Goal: Check status: Check status

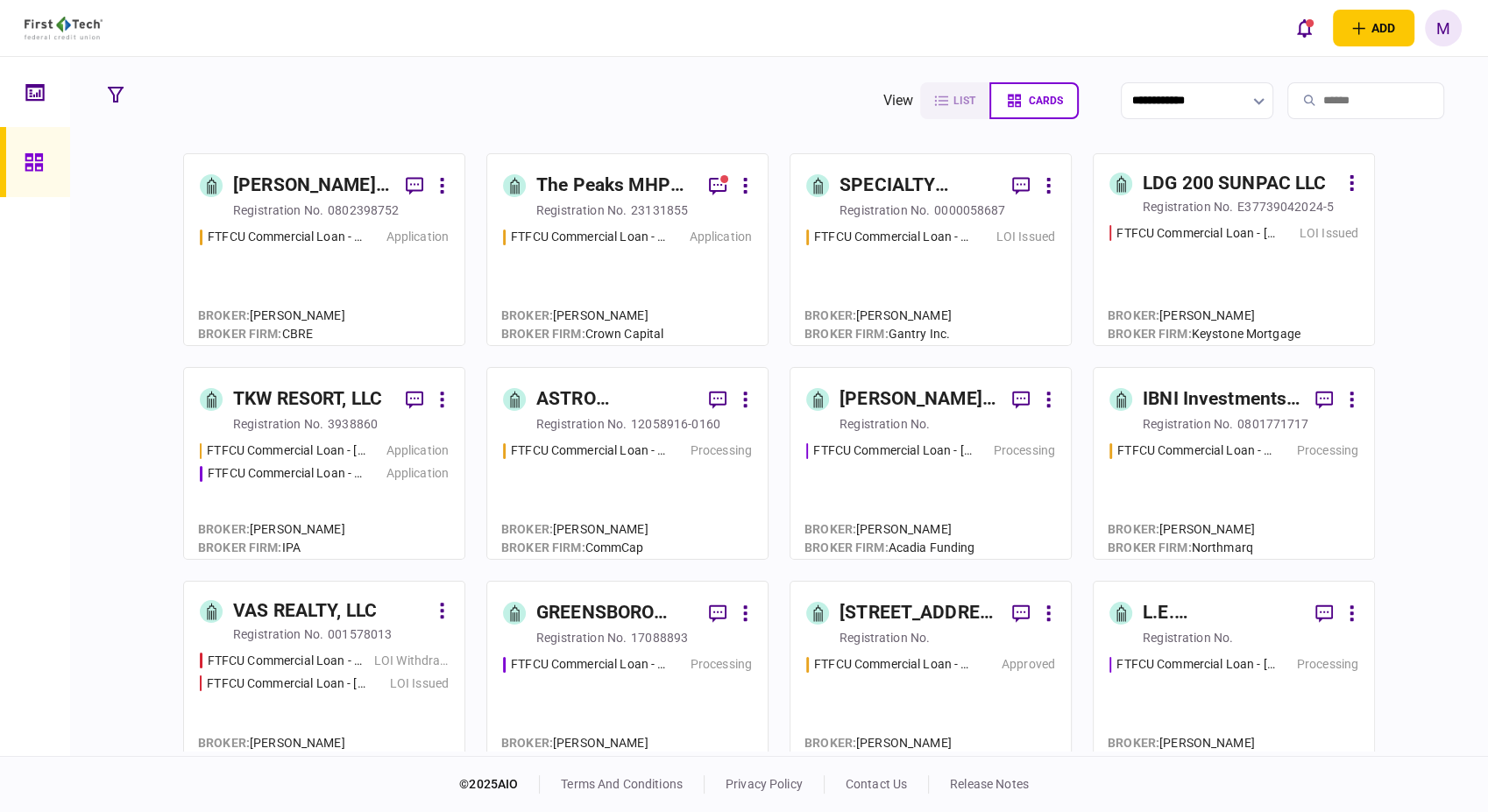
click at [407, 684] on div "LOI Issued" at bounding box center [420, 683] width 59 height 18
click at [115, 96] on icon "button" at bounding box center [115, 94] width 16 height 16
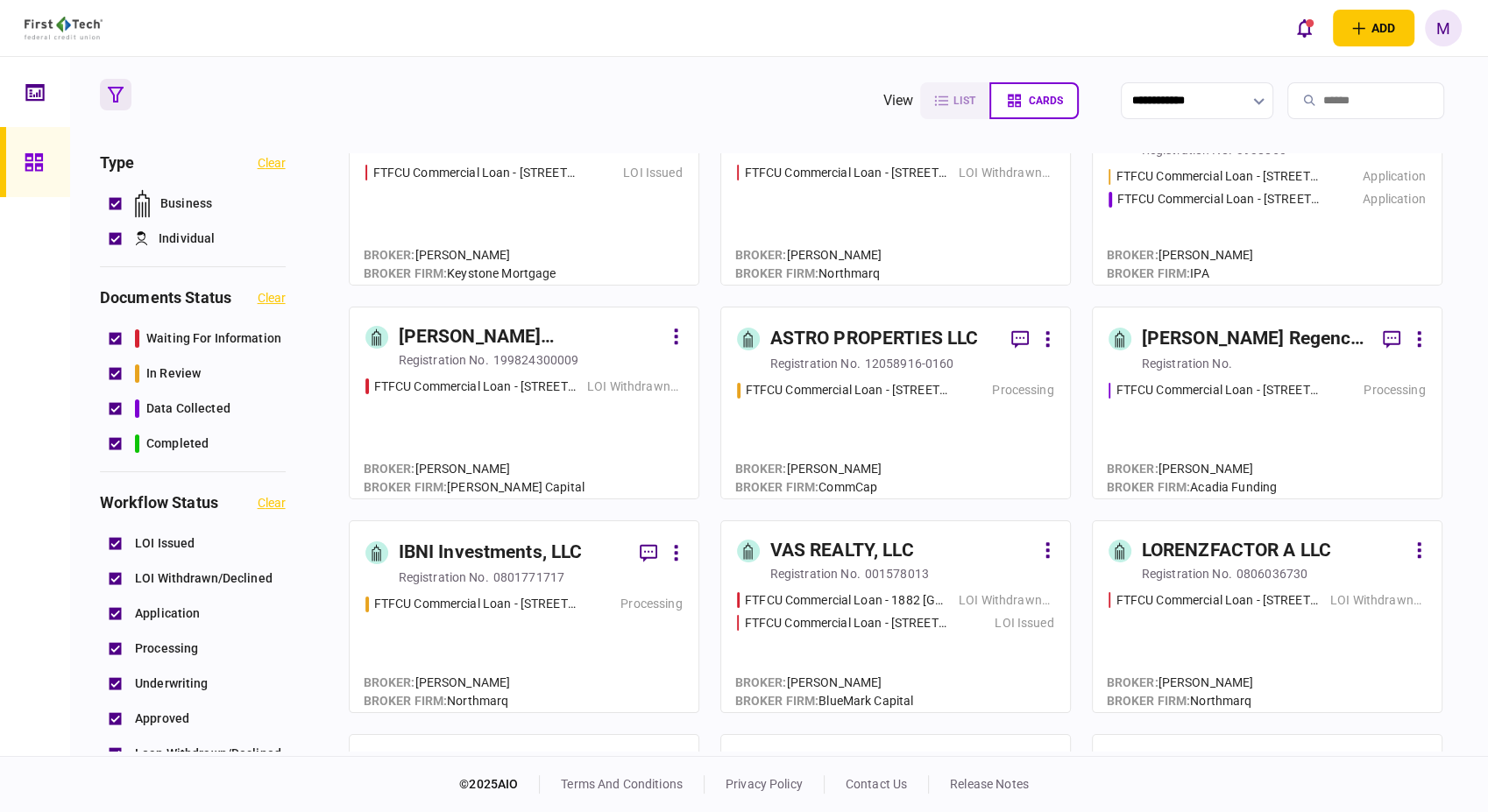
scroll to position [292, 0]
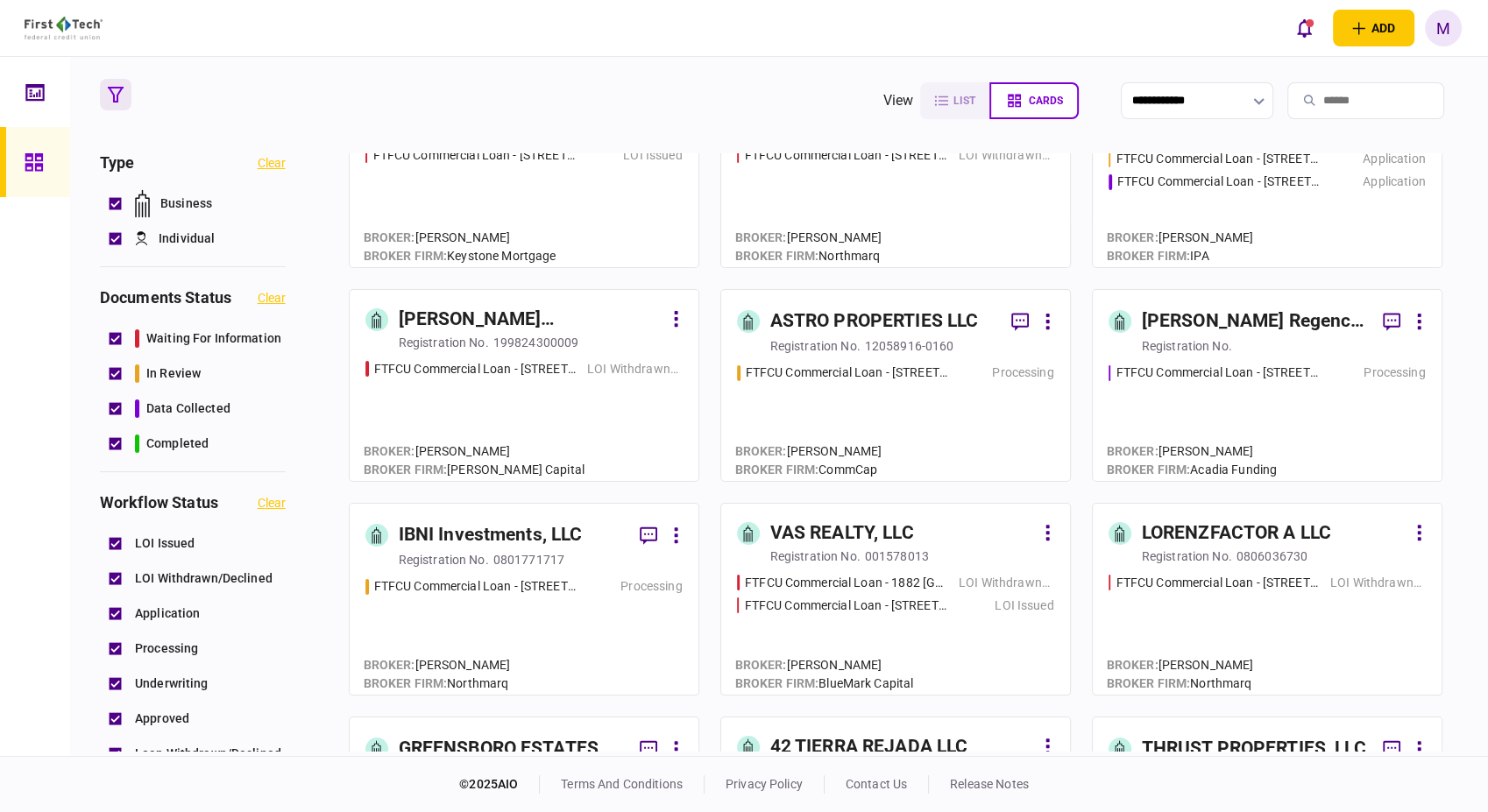
click at [1040, 604] on div "LOI Issued" at bounding box center [1024, 605] width 59 height 18
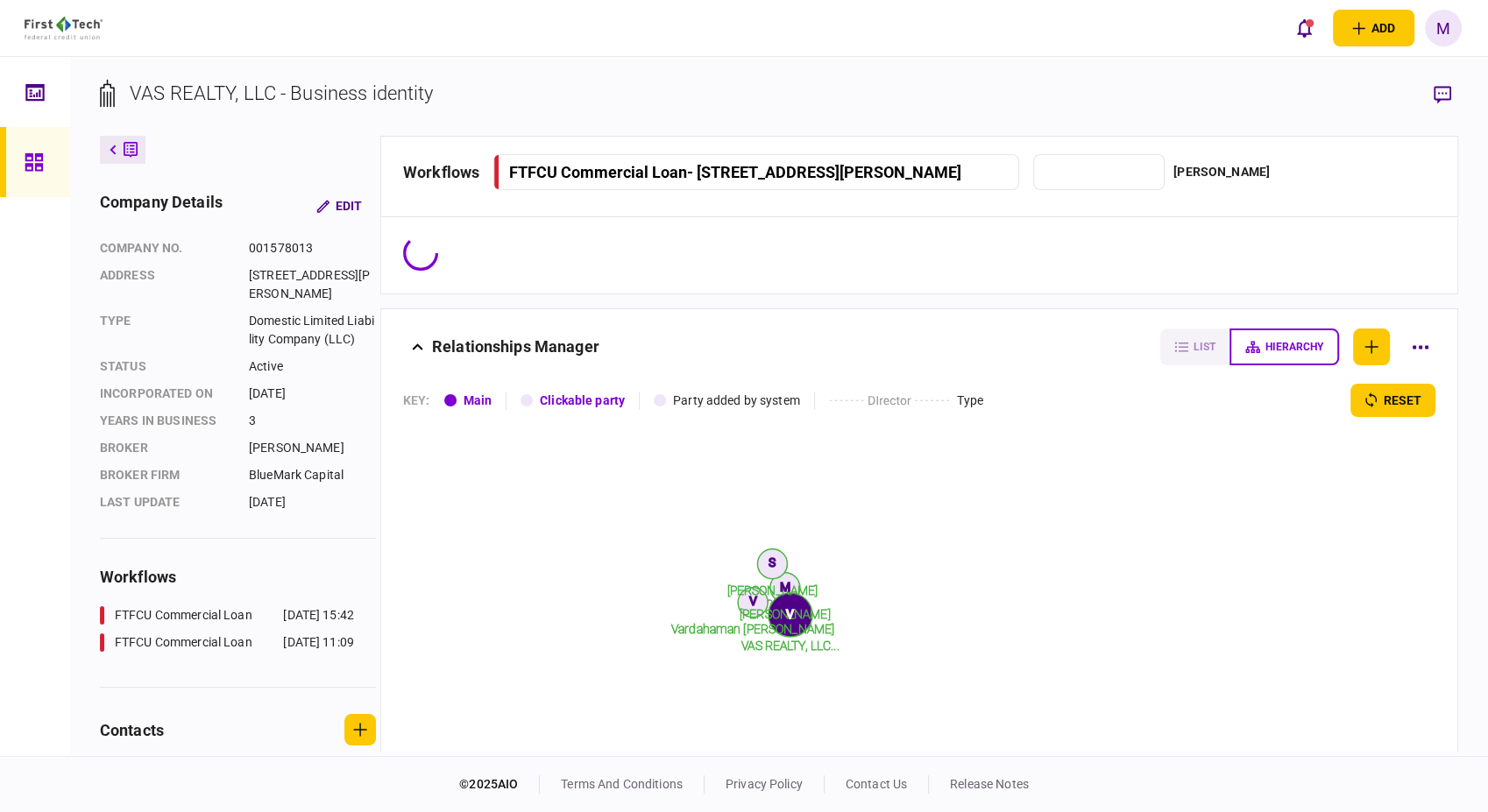
type input "**********"
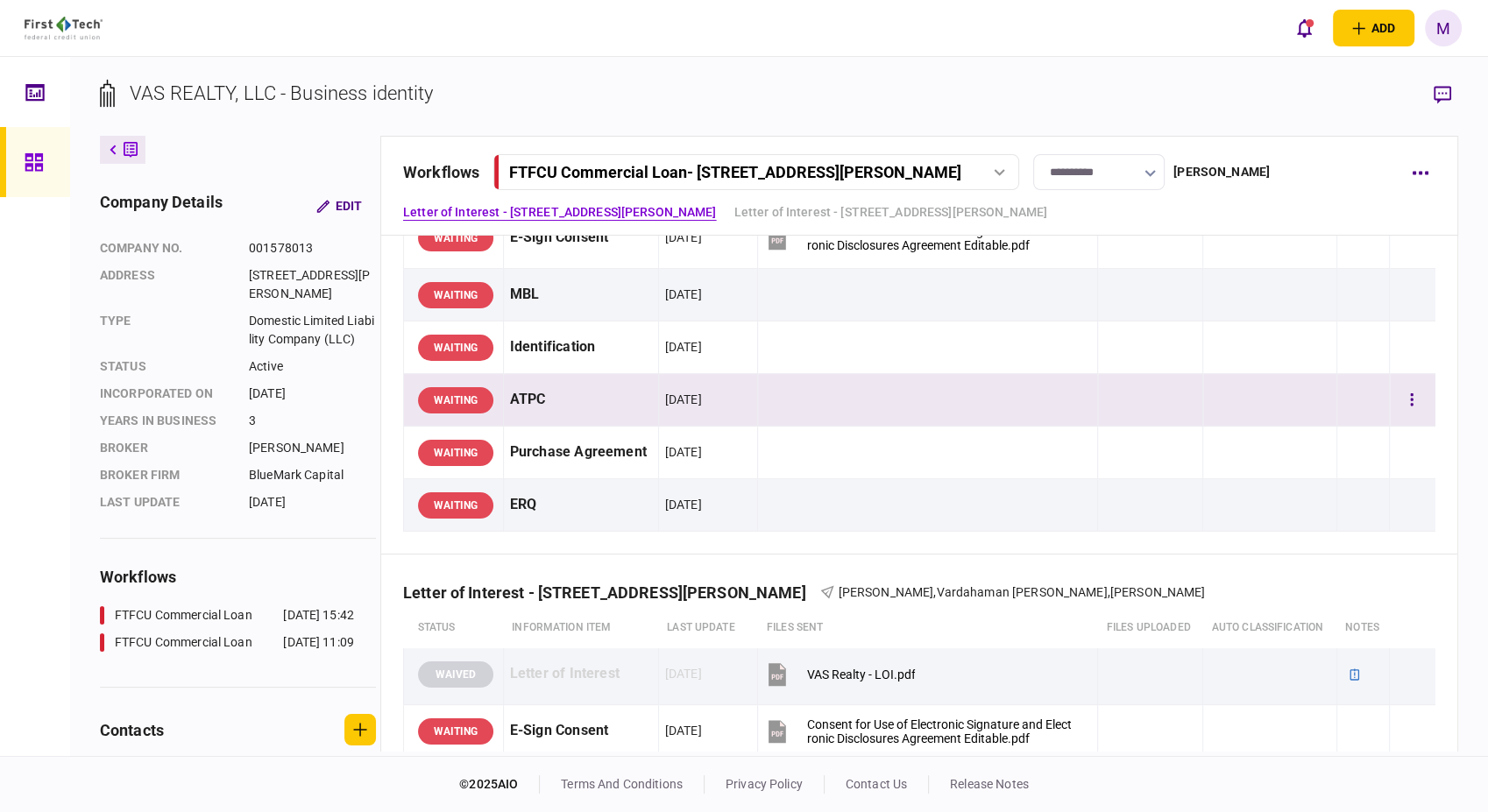
scroll to position [195, 0]
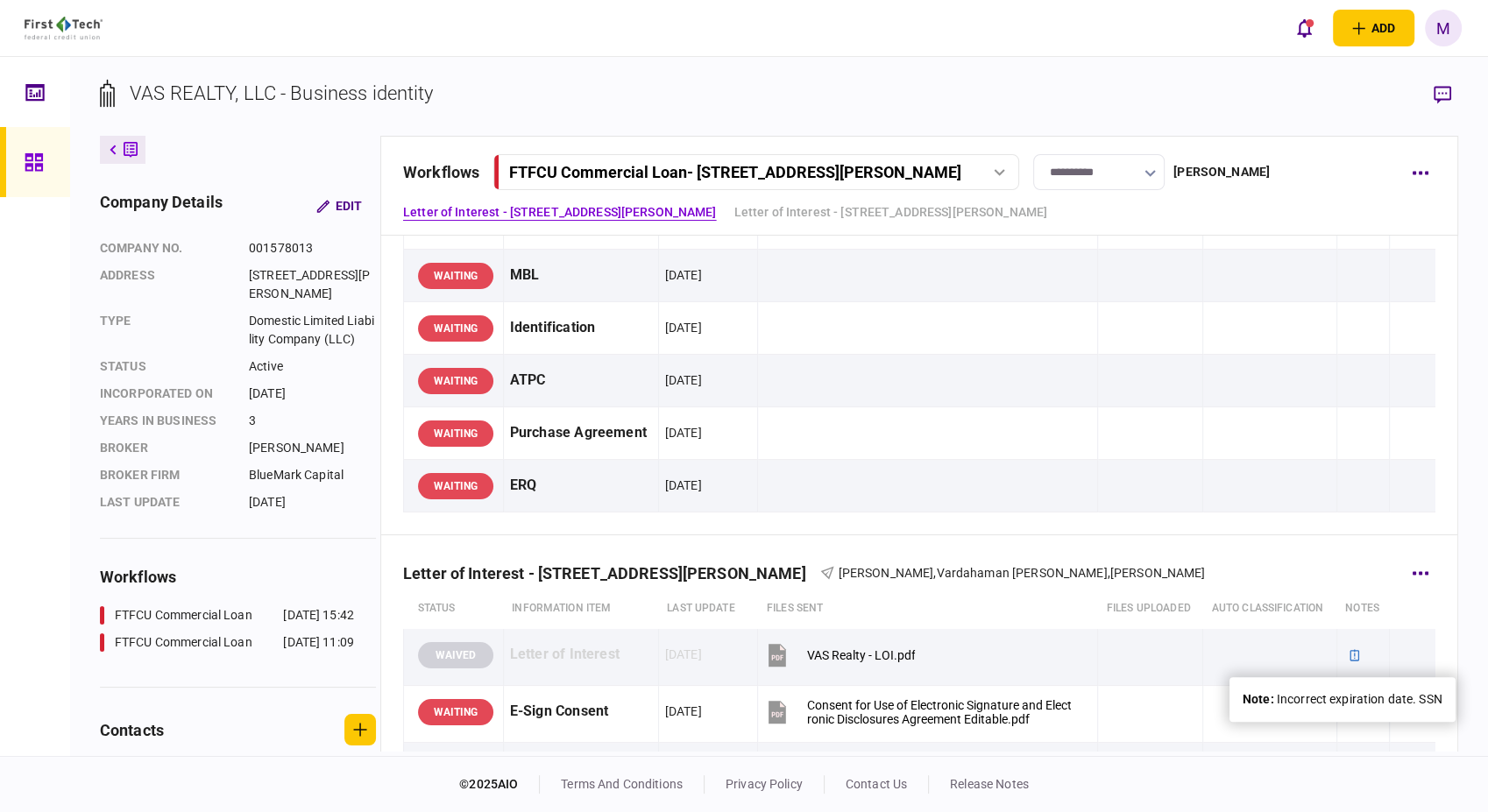
drag, startPoint x: 1340, startPoint y: 651, endPoint x: 1363, endPoint y: 625, distance: 34.7
click at [1349, 651] on icon at bounding box center [1354, 656] width 12 height 12
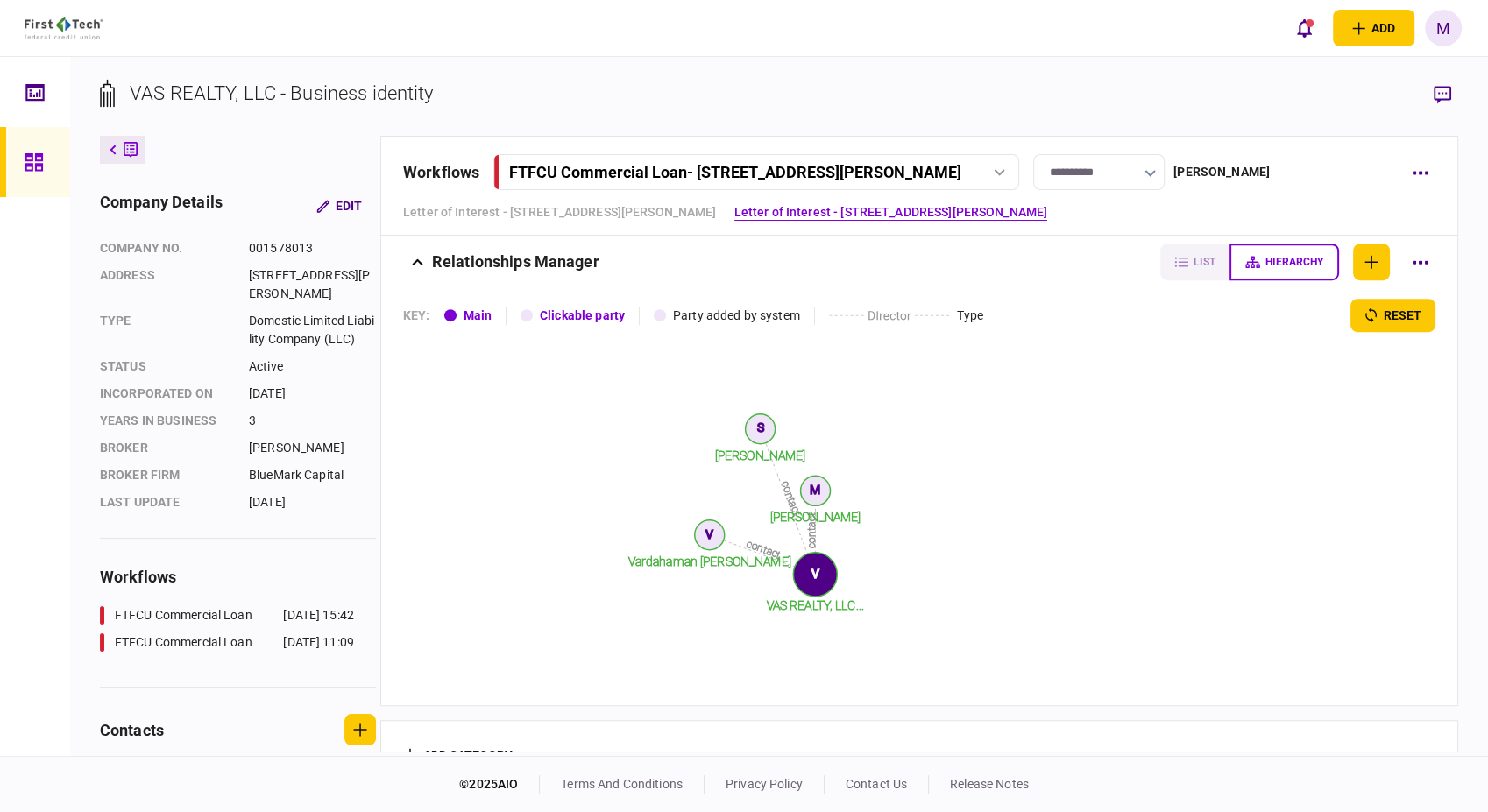
scroll to position [1112, 0]
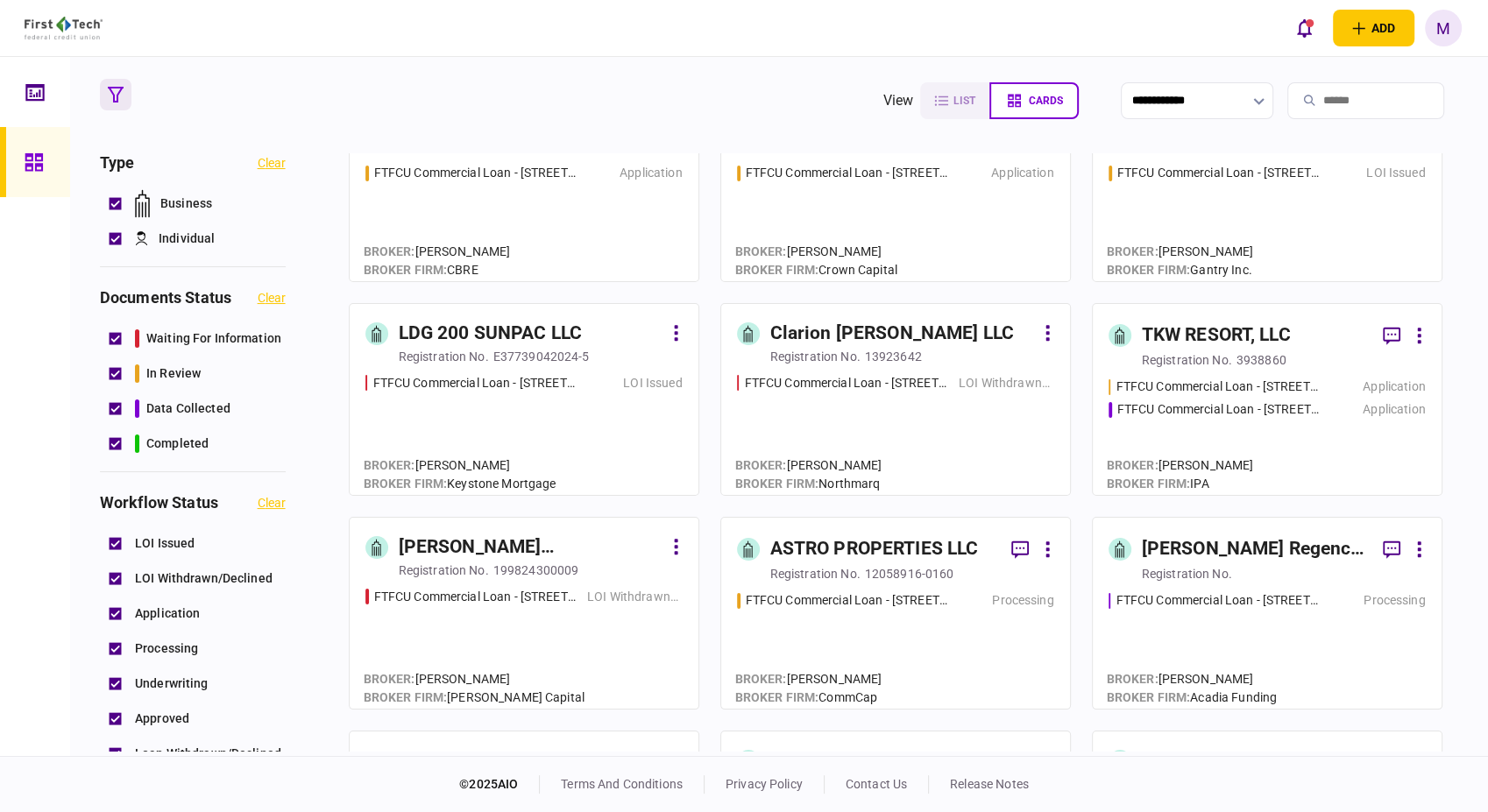
scroll to position [97, 0]
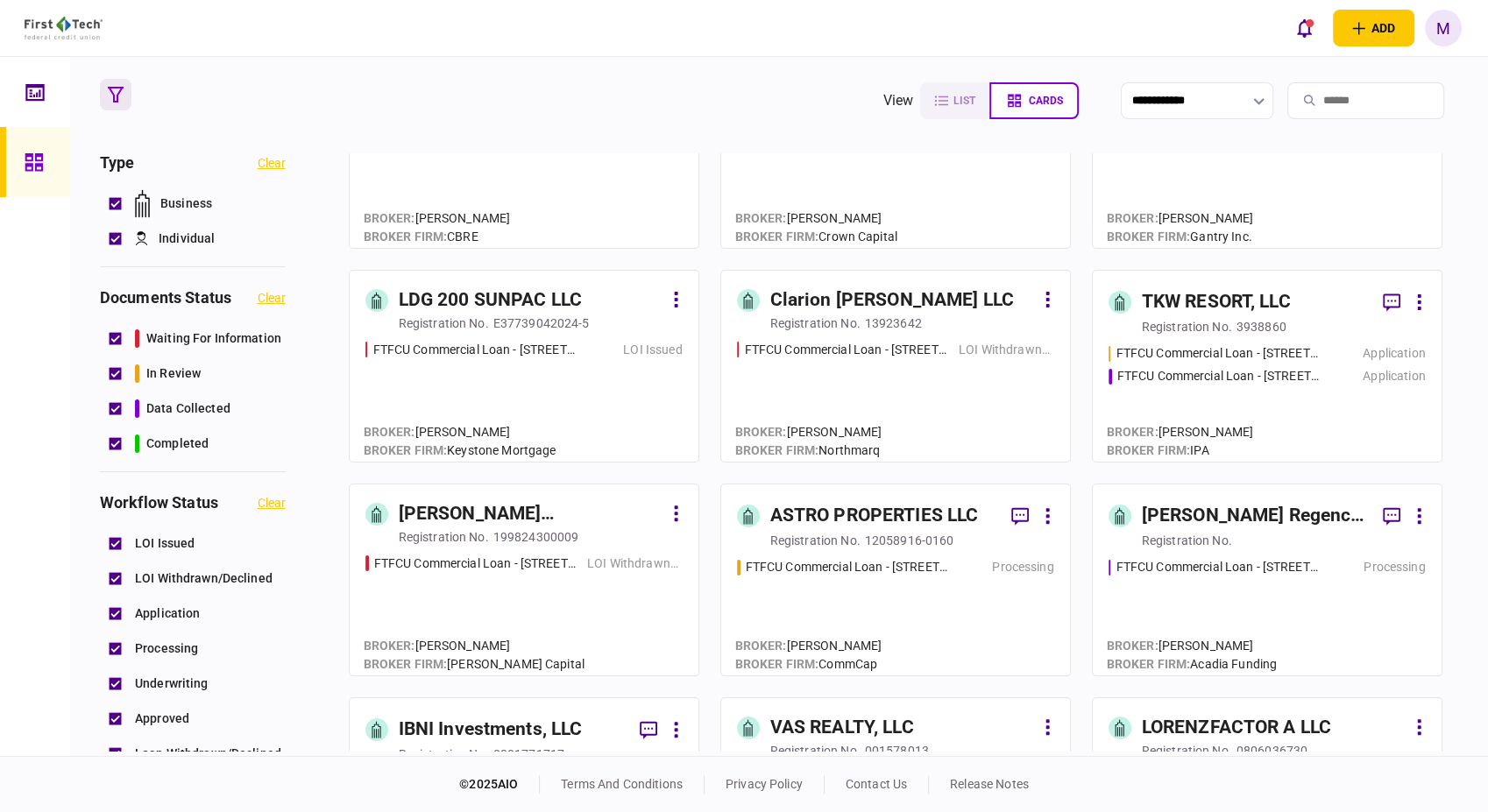
drag, startPoint x: 887, startPoint y: 607, endPoint x: 7, endPoint y: 563, distance: 881.1
click at [887, 607] on div "FTFCU Commercial Loan - [STREET_ADDRESS] Price UT Processing" at bounding box center [895, 609] width 317 height 102
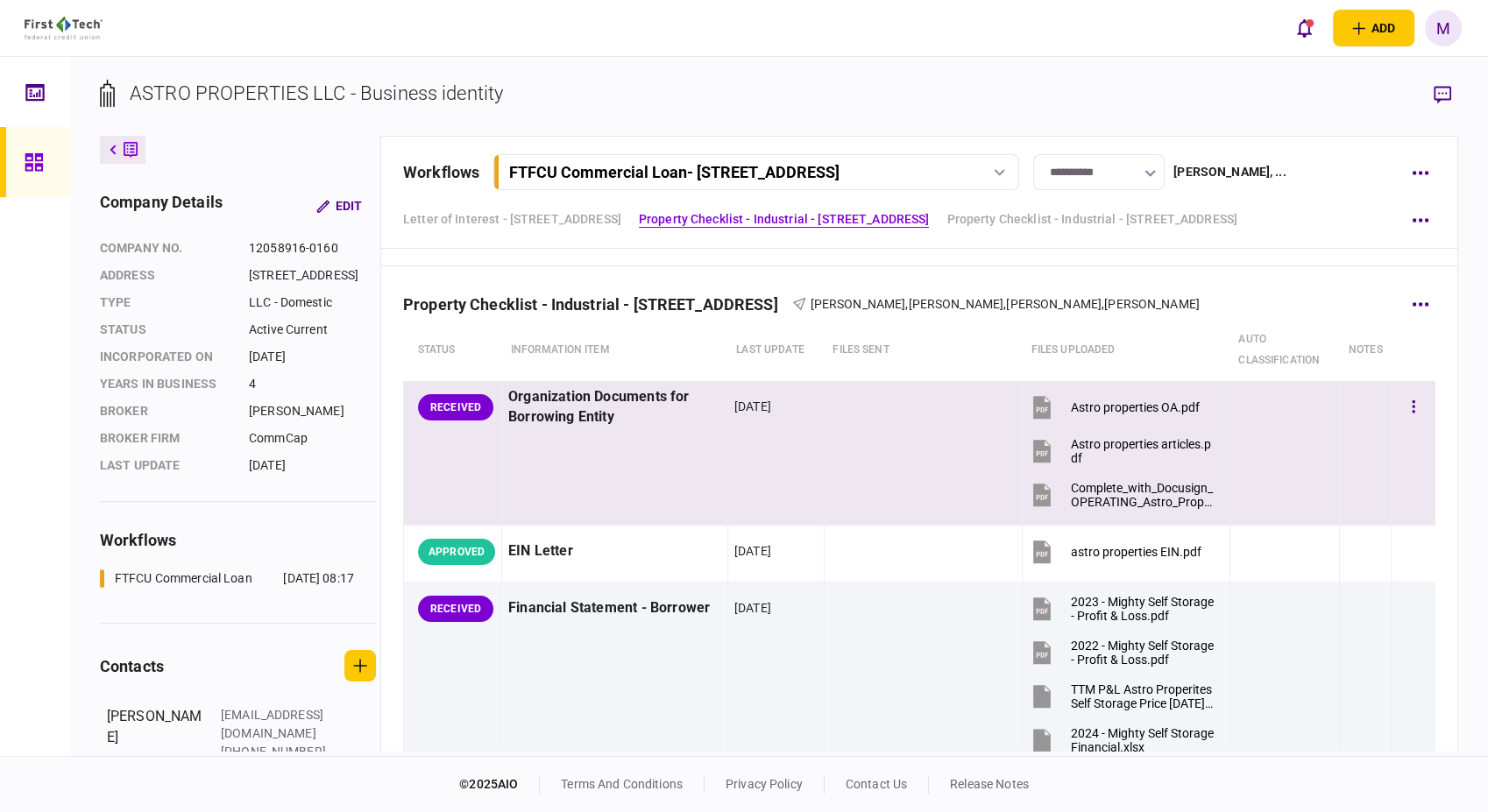
scroll to position [681, 0]
